Goal: Navigation & Orientation: Go to known website

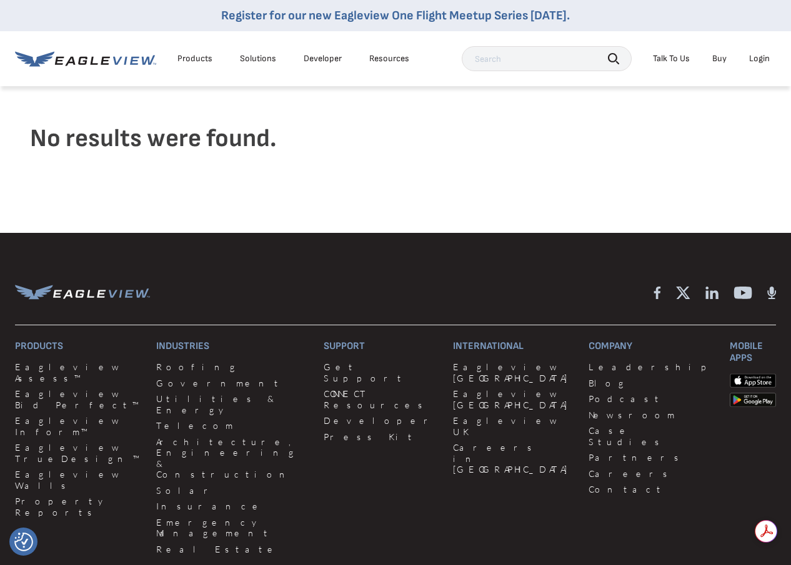
scroll to position [125, 0]
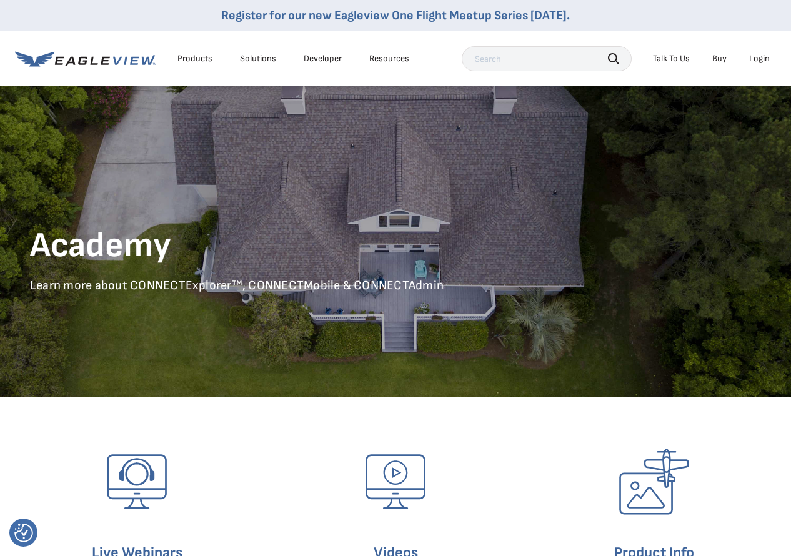
click at [763, 52] on li "Login" at bounding box center [759, 58] width 33 height 19
click at [761, 59] on div "Login" at bounding box center [759, 58] width 21 height 11
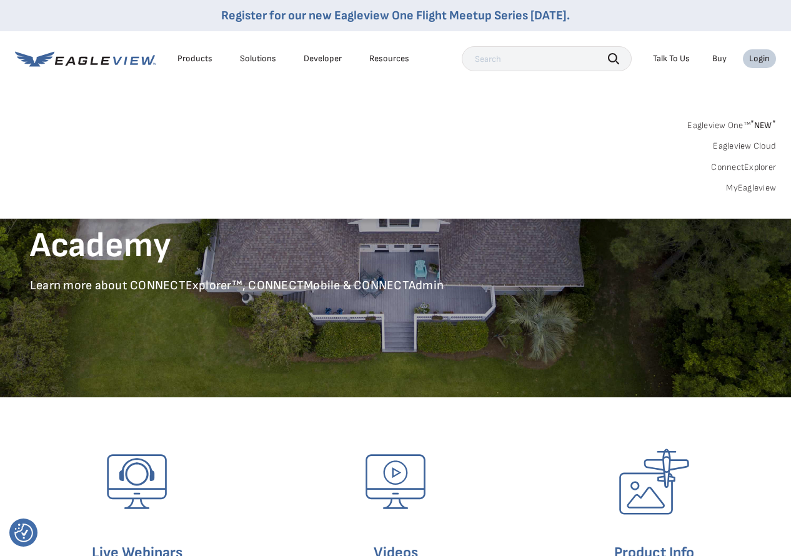
click at [758, 169] on link "ConnectExplorer" at bounding box center [743, 167] width 65 height 11
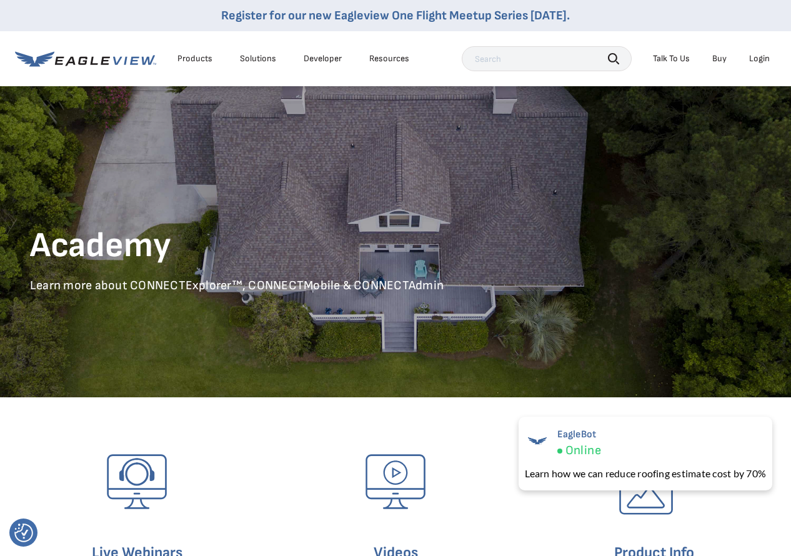
click at [757, 62] on div "Login" at bounding box center [759, 58] width 21 height 11
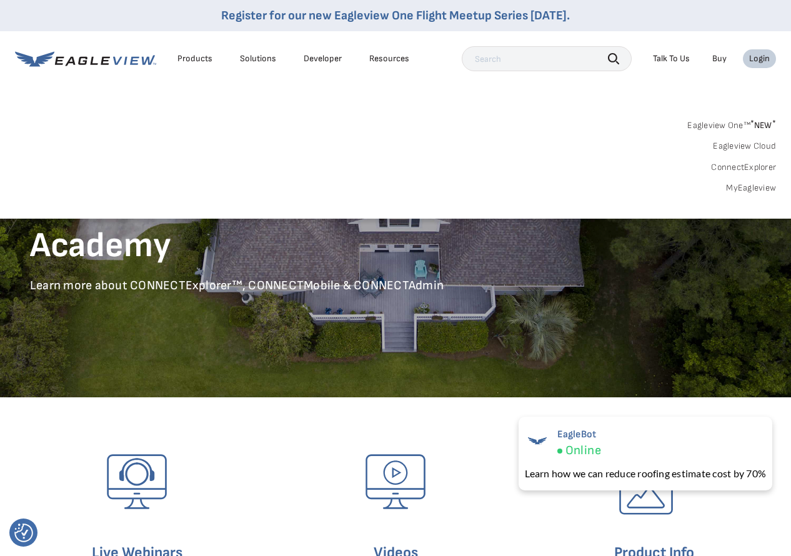
click at [738, 189] on link "MyEagleview" at bounding box center [751, 187] width 50 height 11
